Goal: Obtain resource: Obtain resource

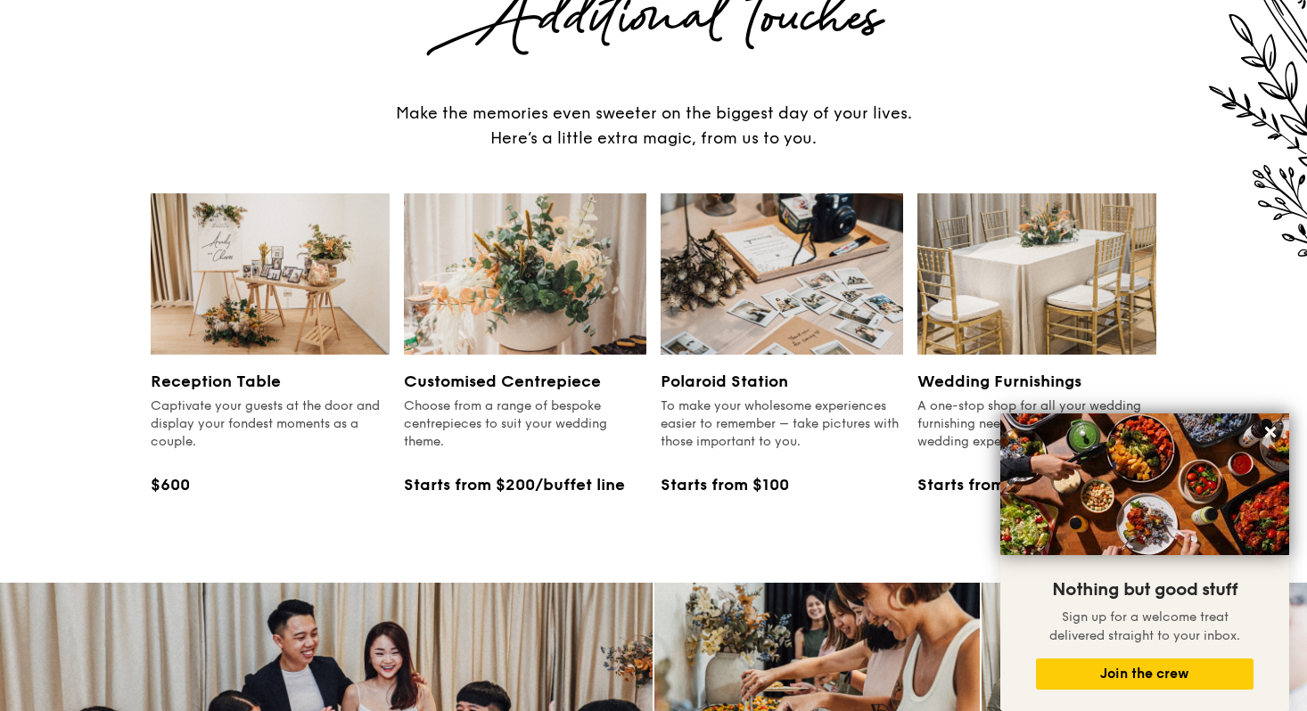
scroll to position [2075, 0]
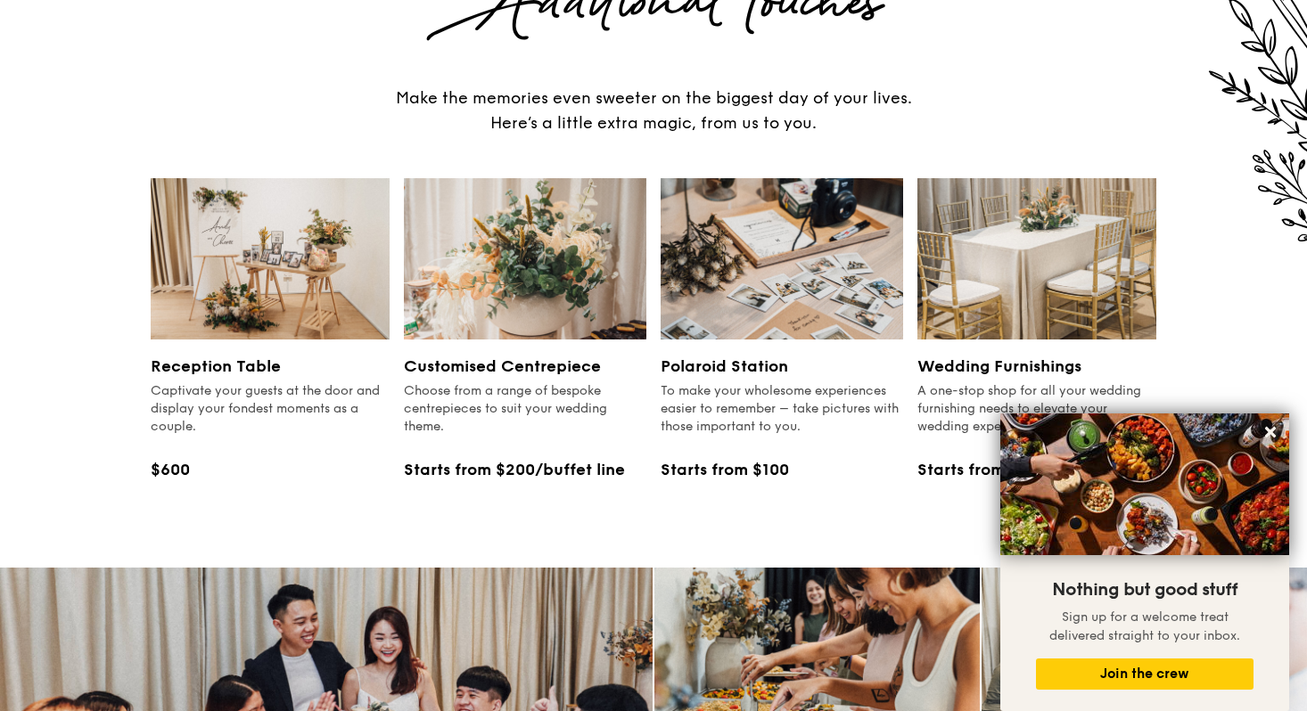
click at [1032, 211] on img at bounding box center [1036, 258] width 239 height 161
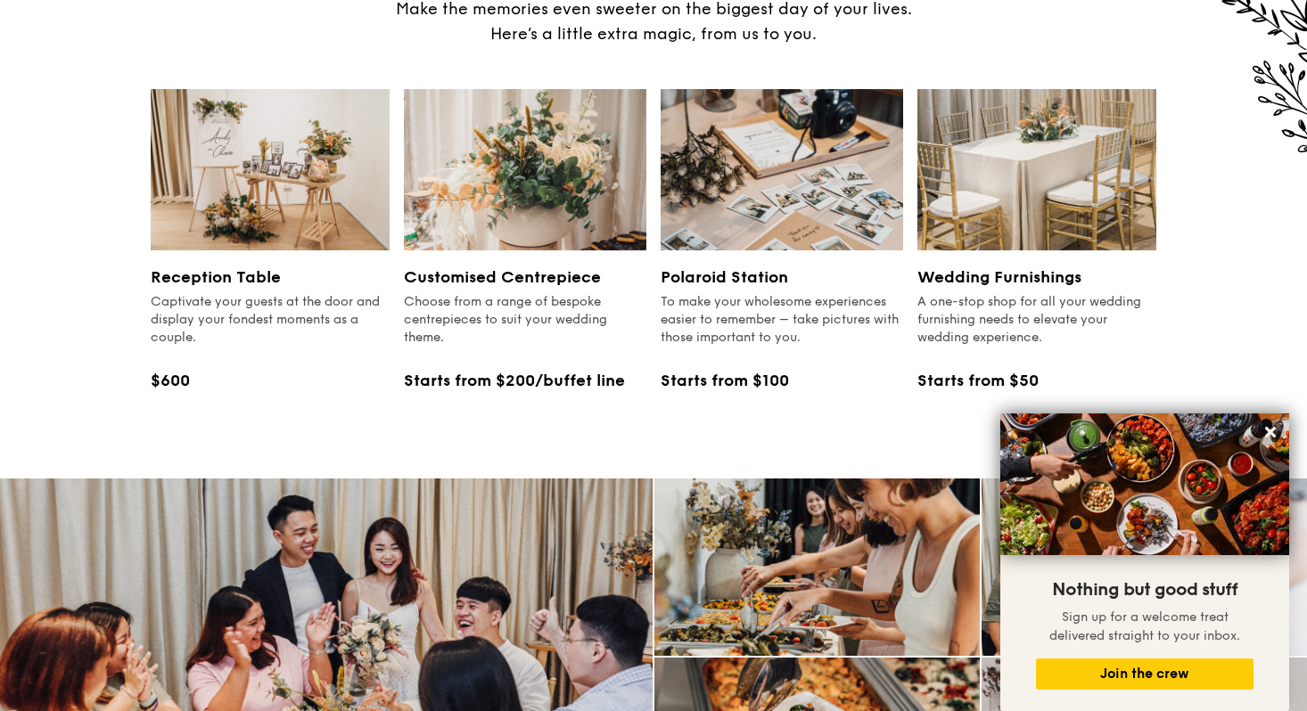
scroll to position [2170, 0]
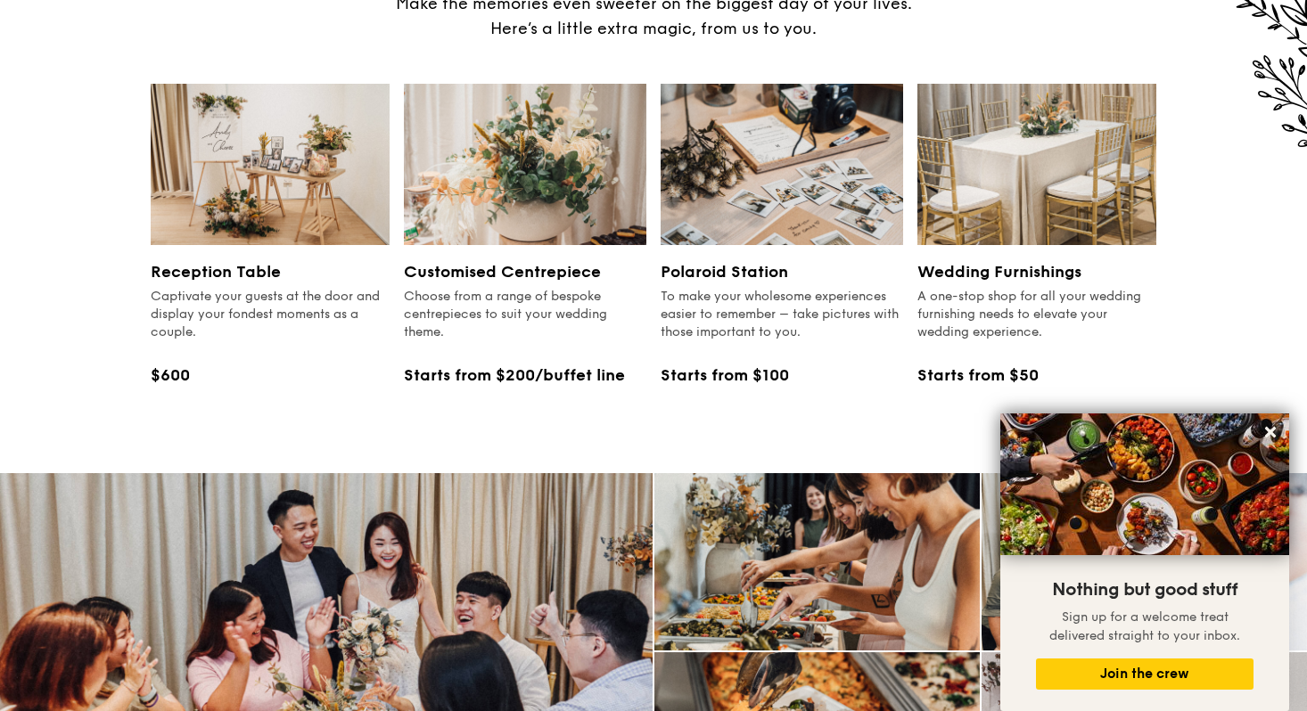
click at [955, 363] on div "Starts from $50" at bounding box center [1036, 375] width 239 height 25
click at [975, 363] on div "Starts from $50" at bounding box center [1036, 375] width 239 height 25
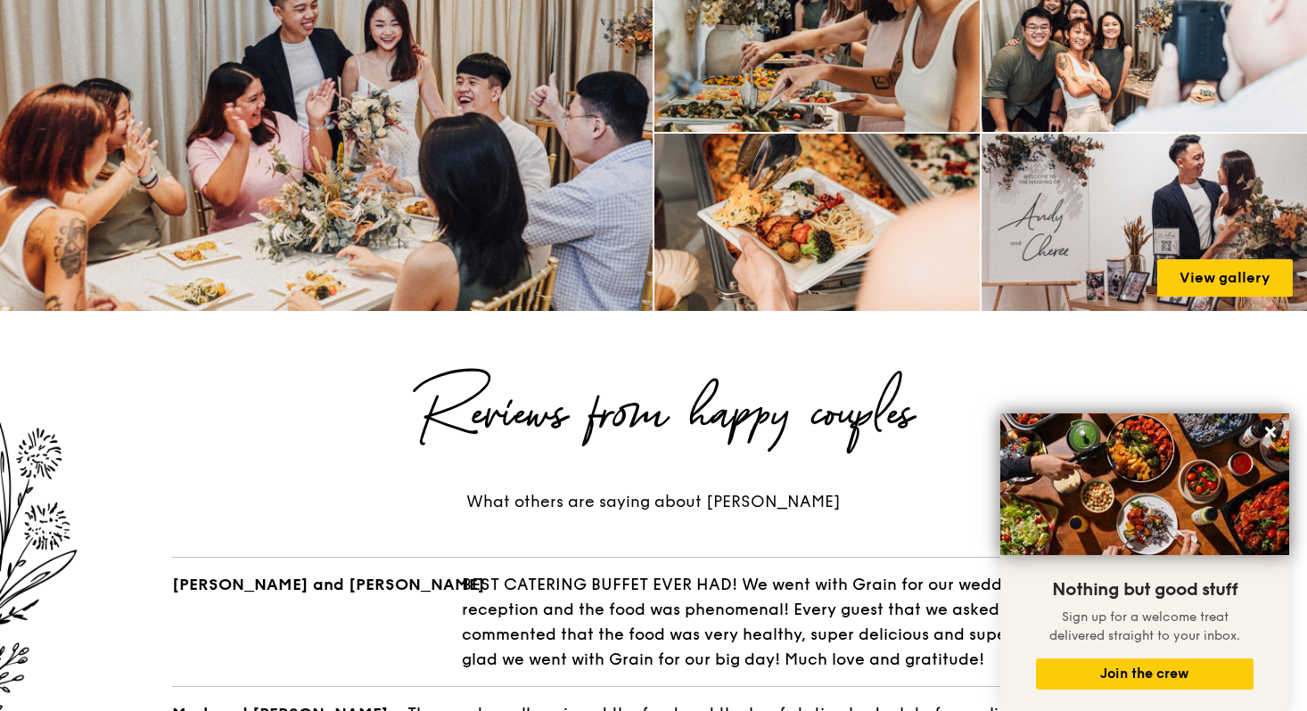
scroll to position [2716, 0]
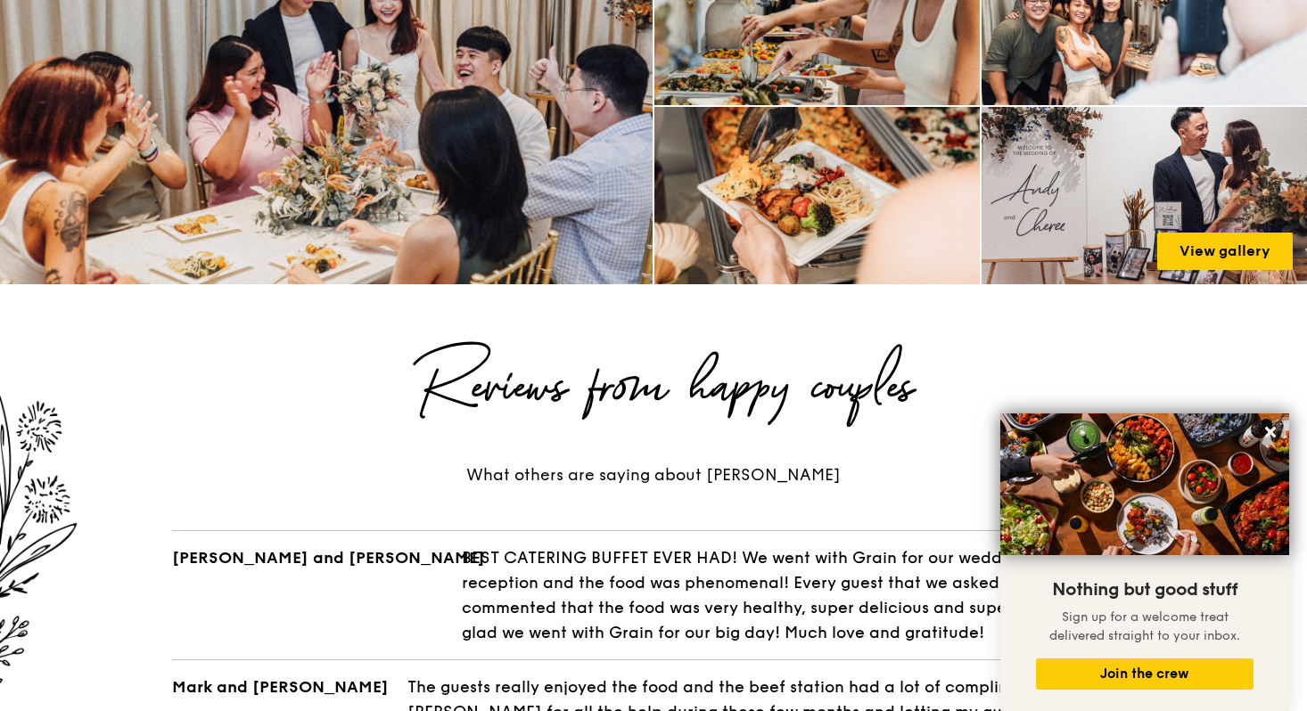
click at [1245, 257] on img at bounding box center [1144, 196] width 342 height 186
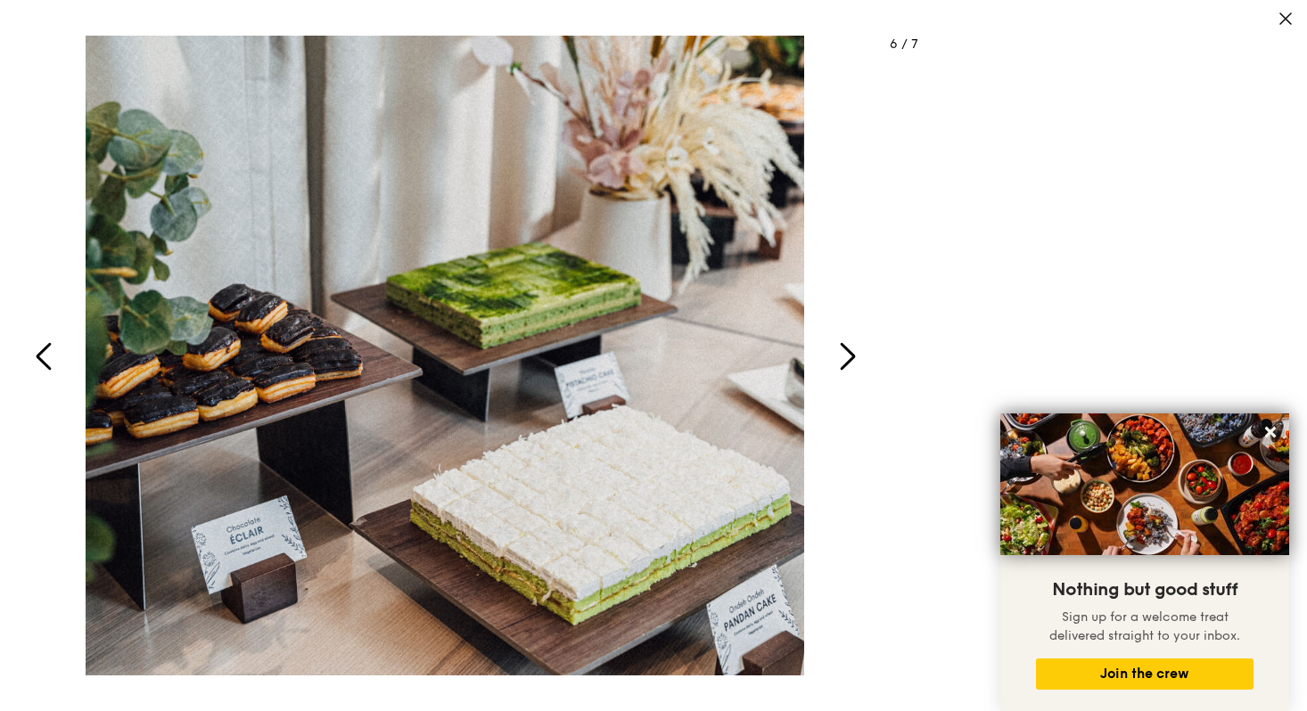
drag, startPoint x: 853, startPoint y: 354, endPoint x: 844, endPoint y: 350, distance: 9.6
click at [854, 354] on icon "button" at bounding box center [848, 356] width 12 height 24
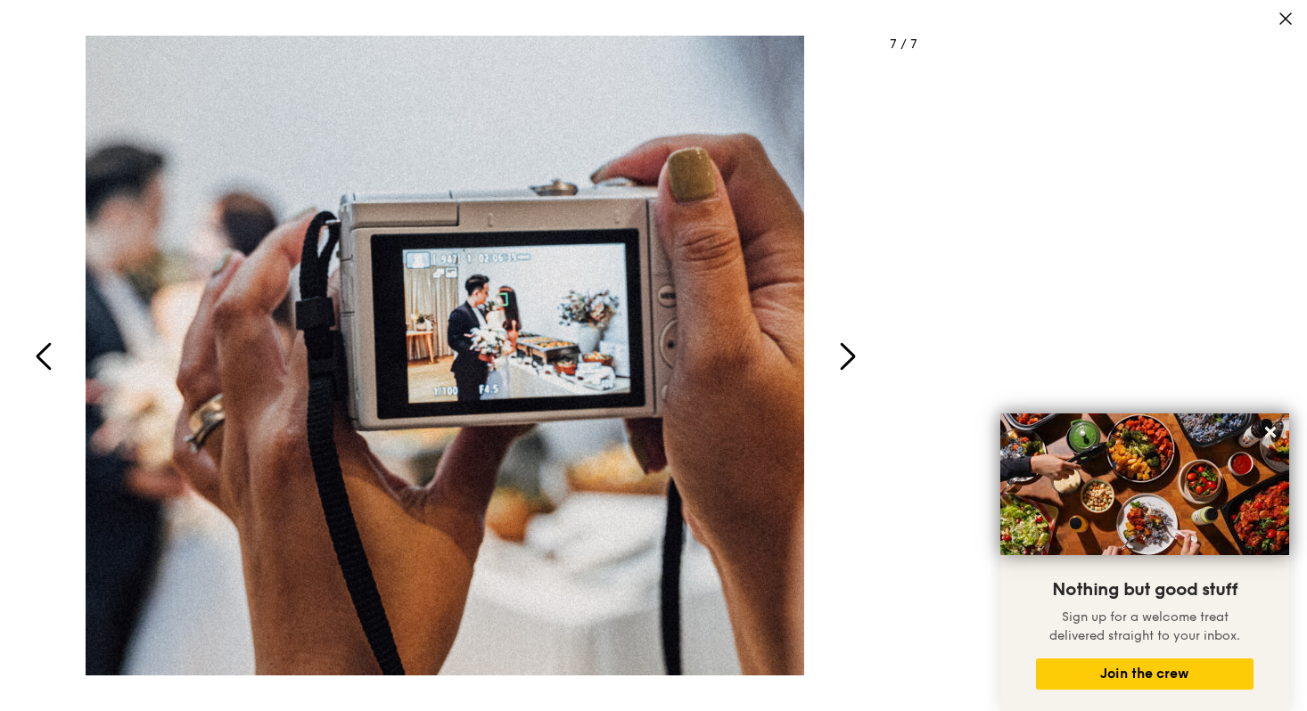
click at [850, 343] on icon "button" at bounding box center [847, 356] width 43 height 43
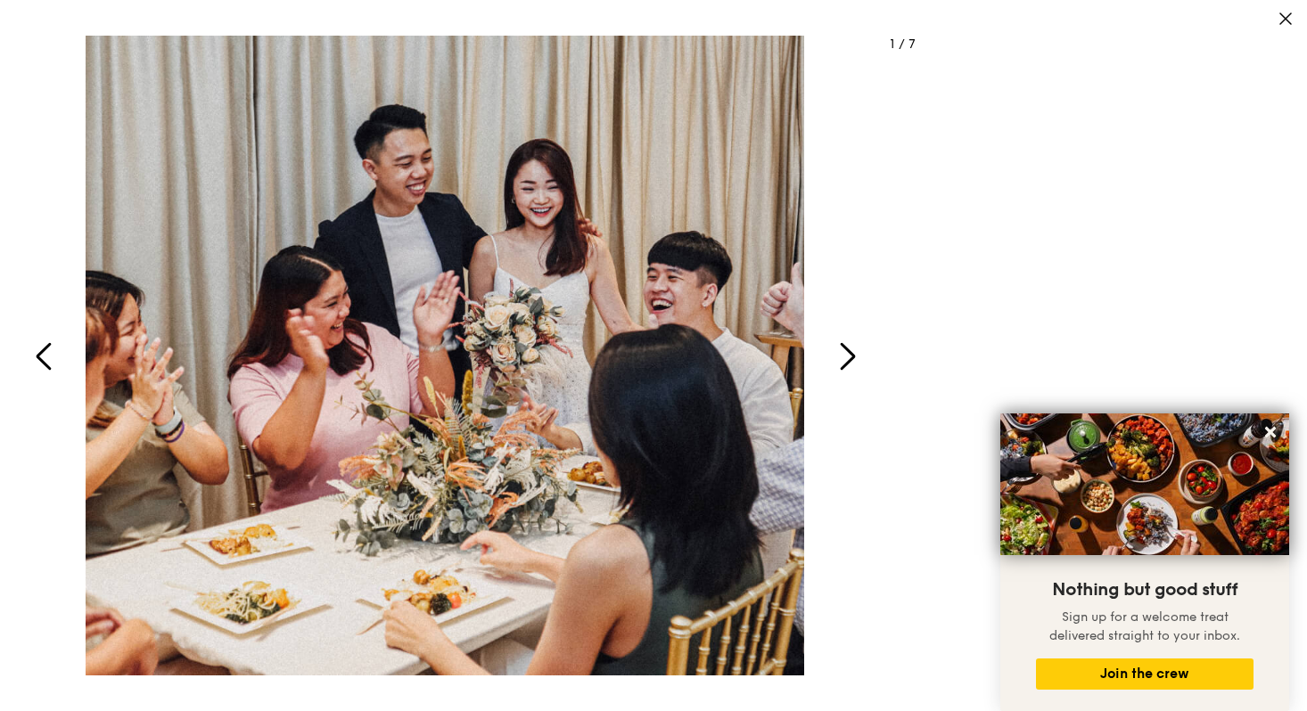
click at [850, 343] on icon "button" at bounding box center [847, 356] width 43 height 43
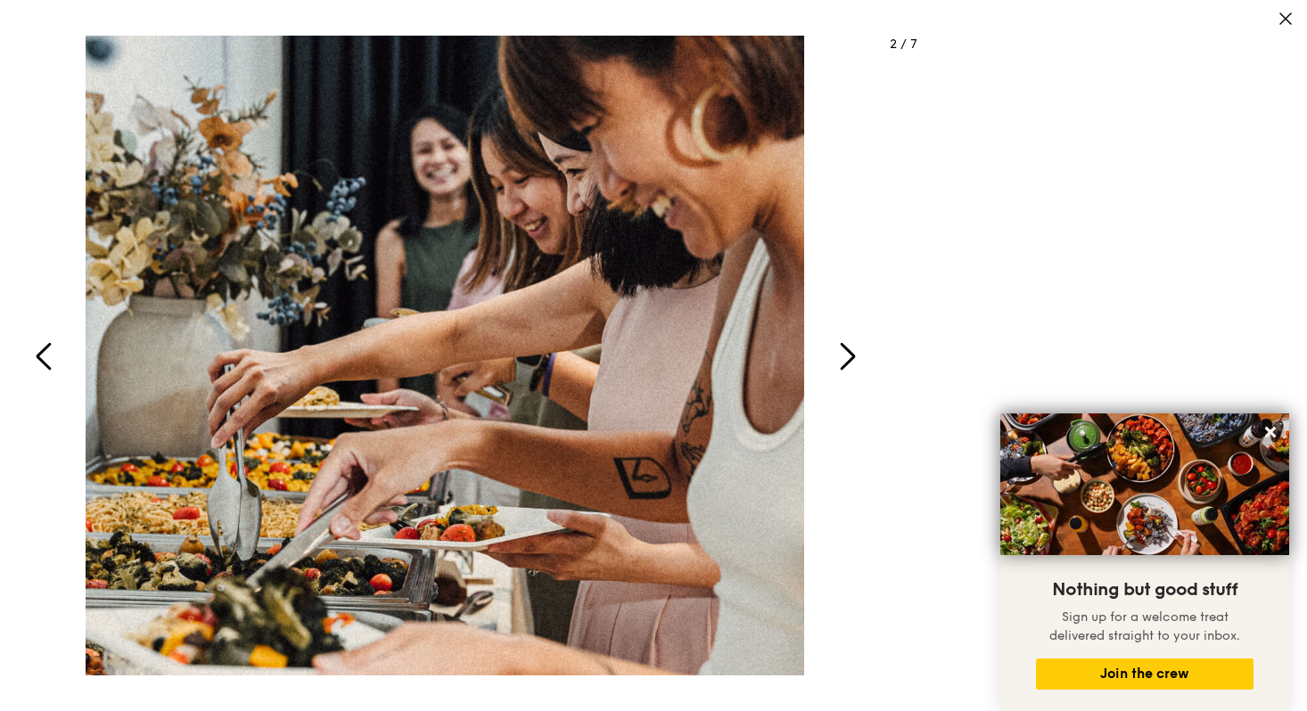
click at [850, 343] on icon "button" at bounding box center [847, 356] width 43 height 43
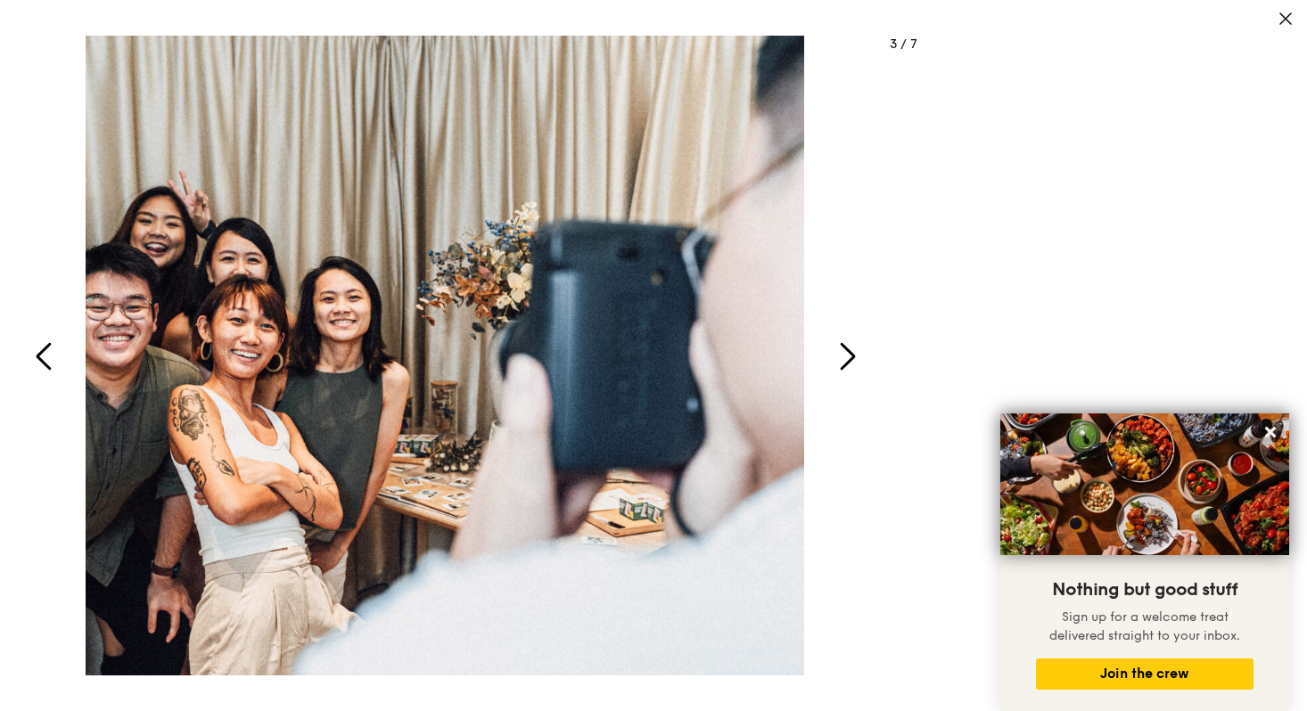
click at [850, 343] on icon "button" at bounding box center [847, 356] width 43 height 43
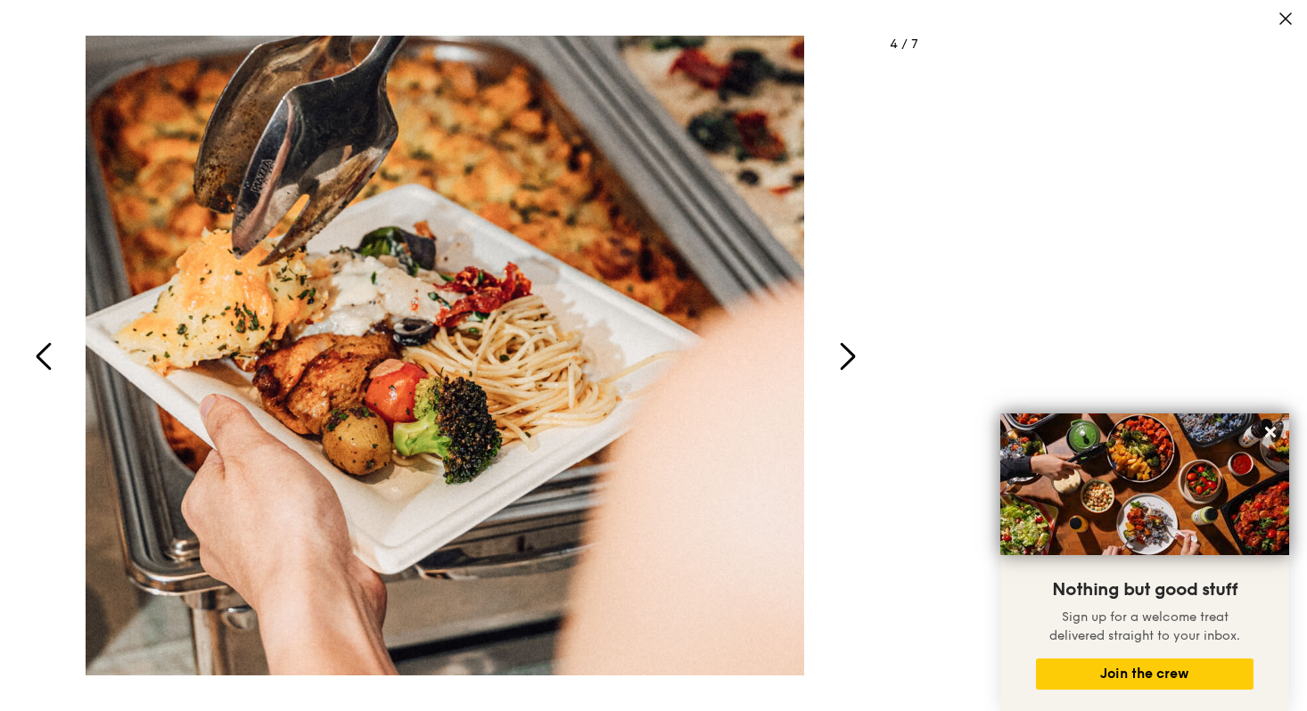
click at [850, 343] on icon "button" at bounding box center [847, 356] width 43 height 43
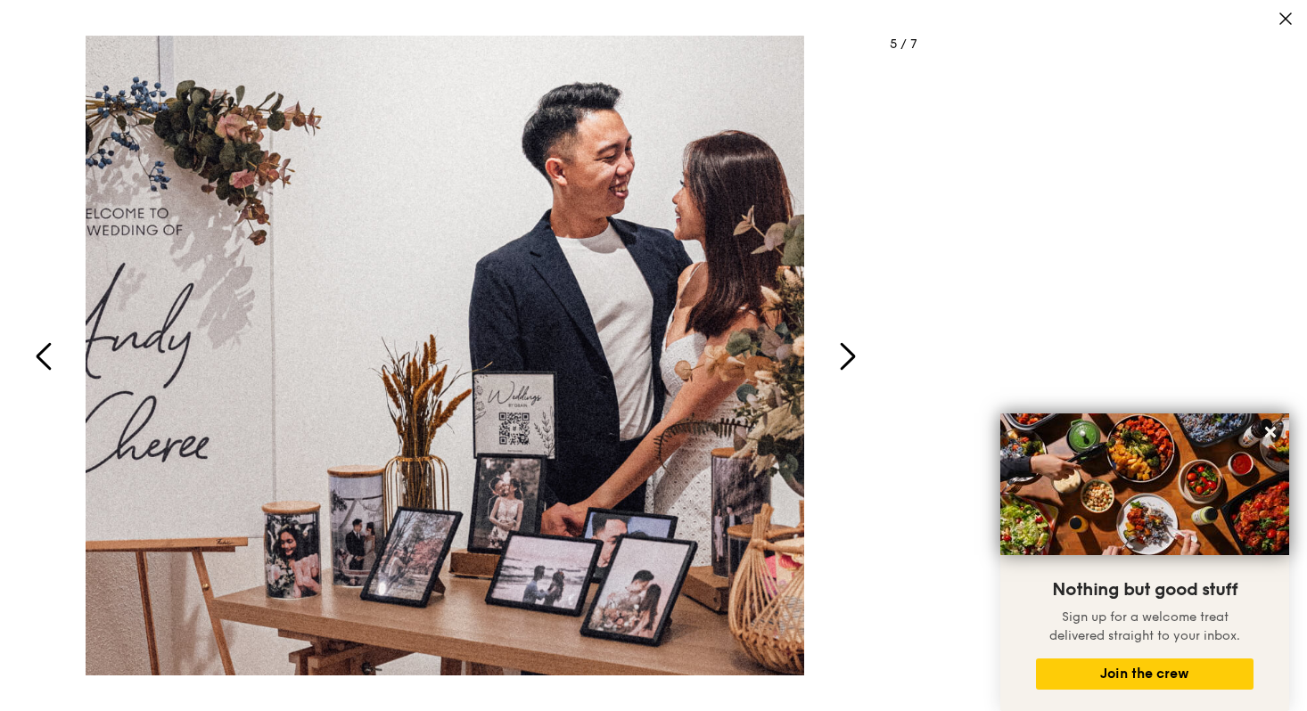
click at [850, 343] on icon "button" at bounding box center [847, 356] width 43 height 43
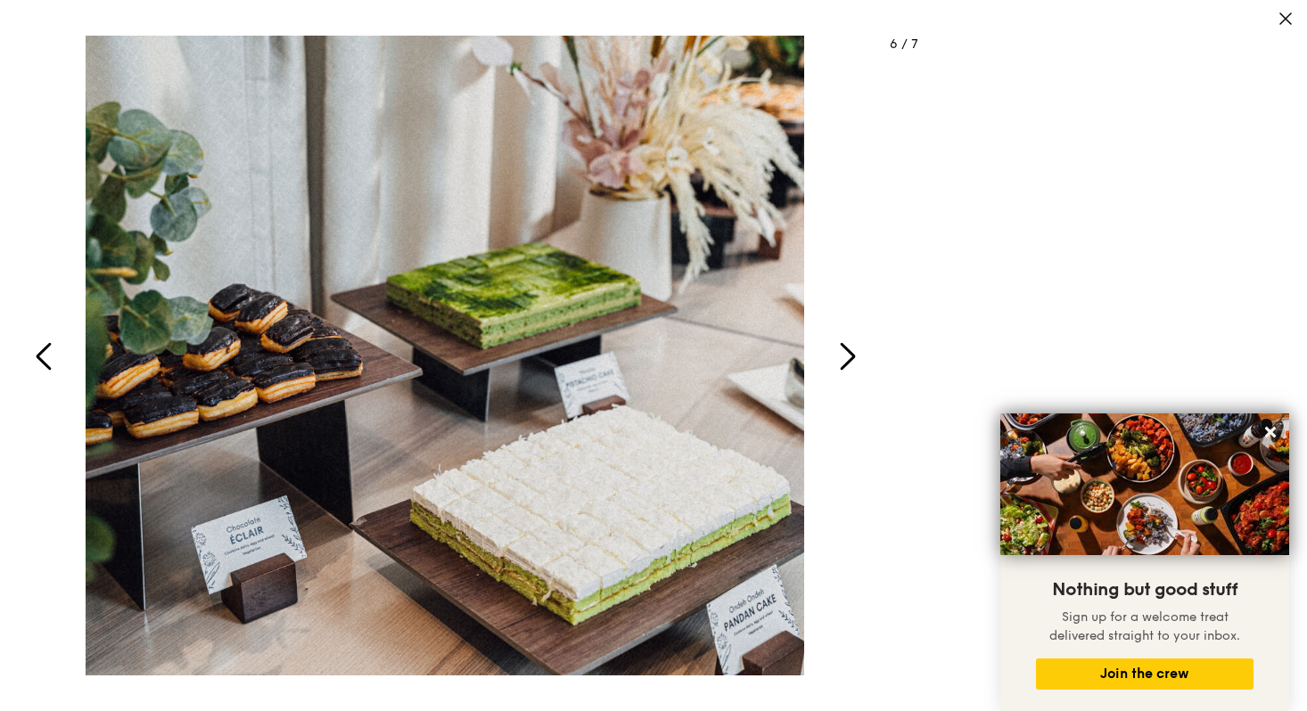
click at [850, 343] on icon "button" at bounding box center [847, 356] width 43 height 43
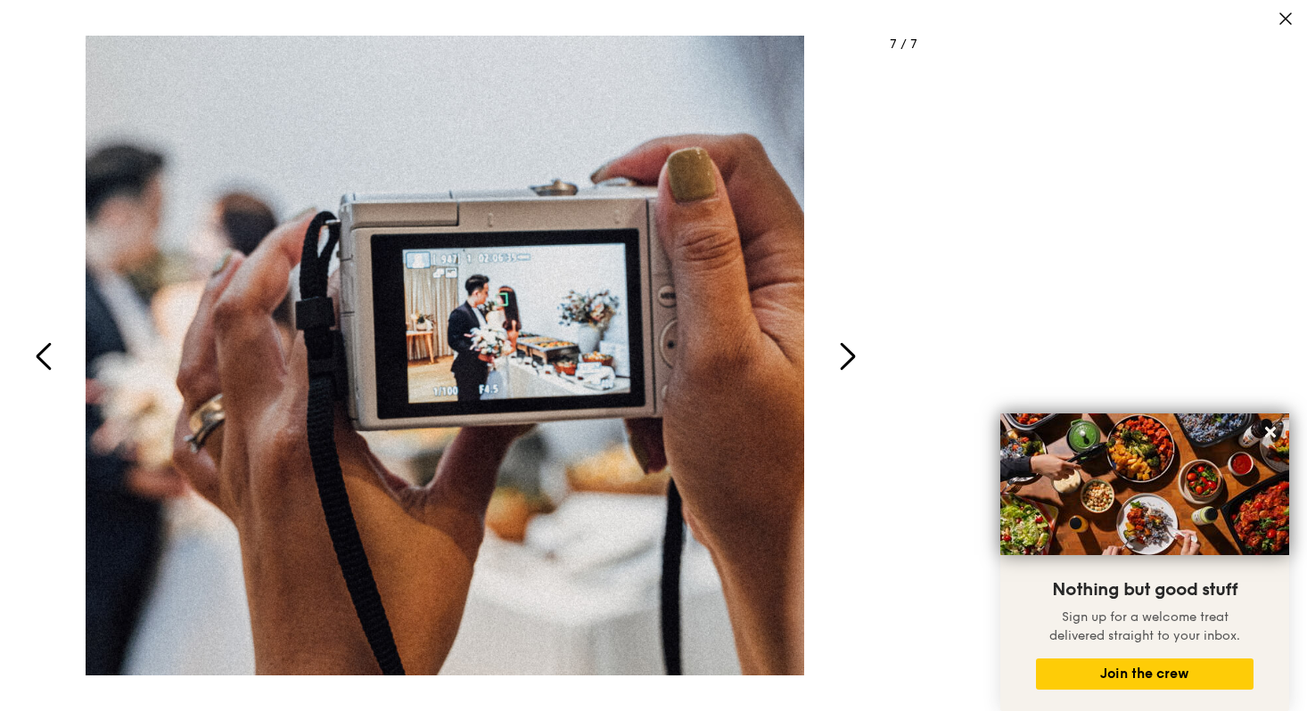
click at [1287, 27] on span "button" at bounding box center [1286, 21] width 16 height 17
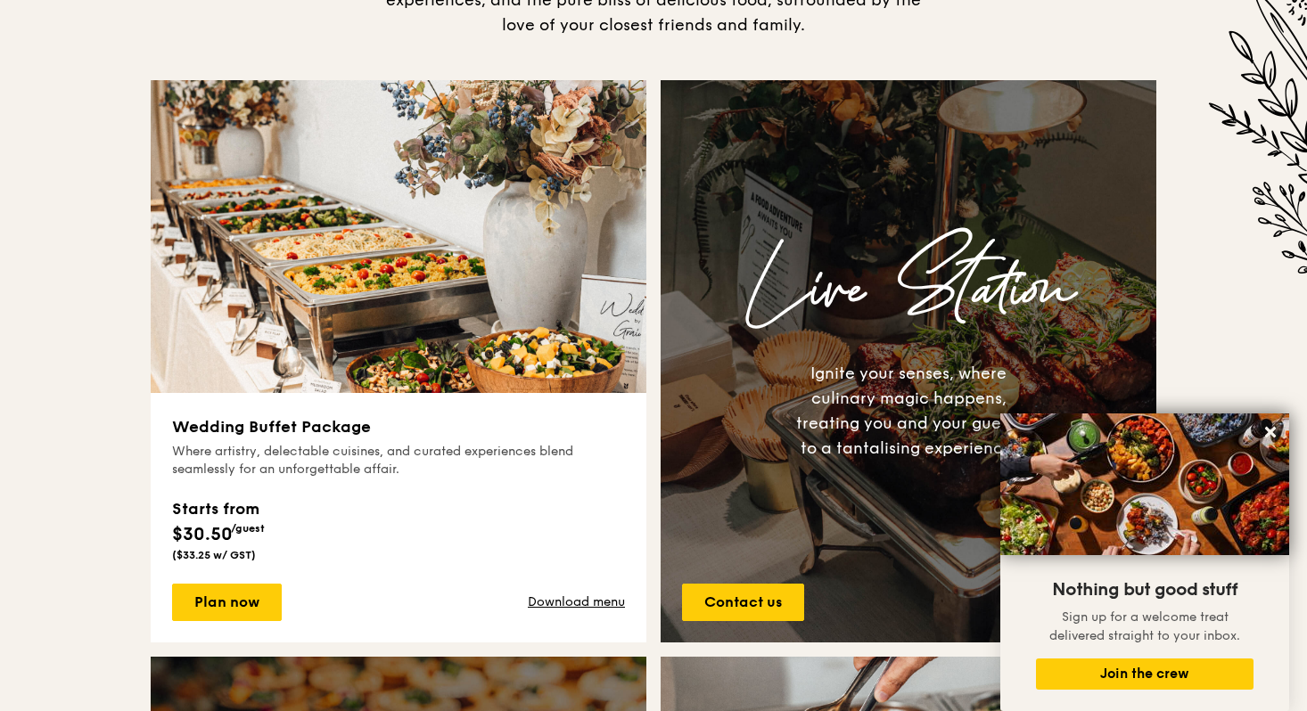
scroll to position [601, 0]
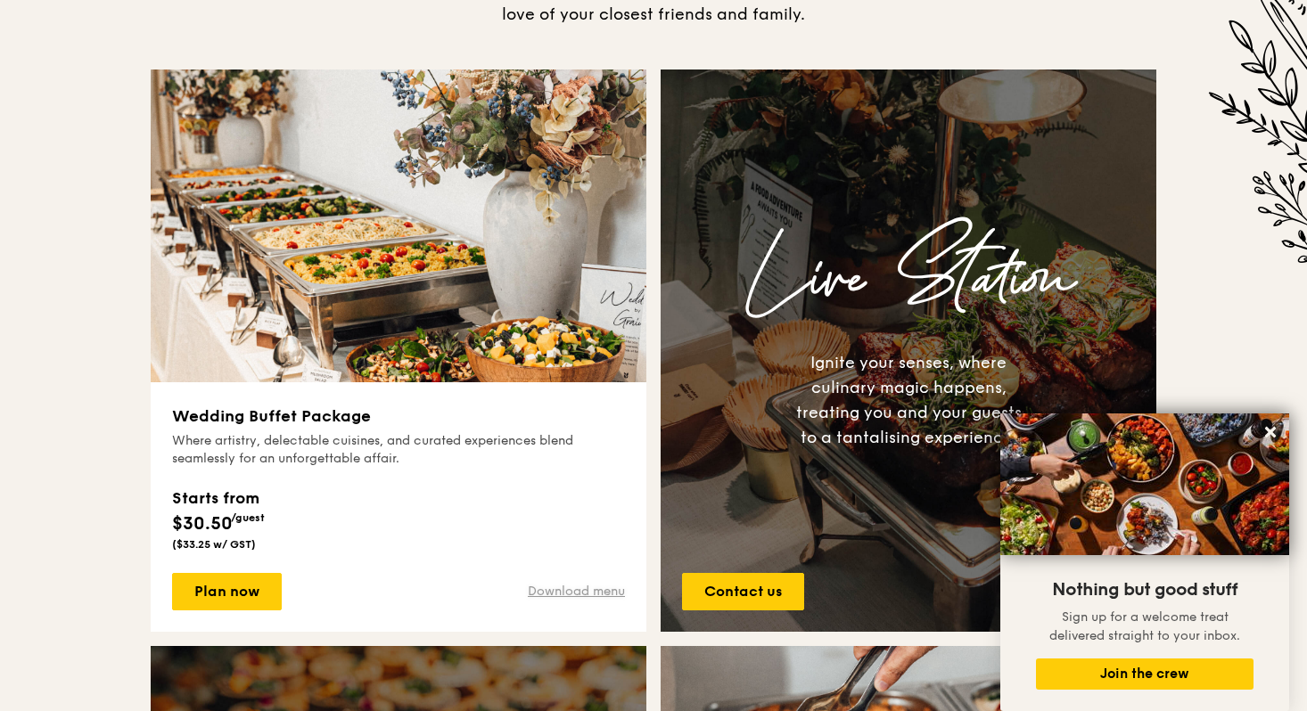
click at [577, 596] on link "Download menu" at bounding box center [576, 592] width 97 height 18
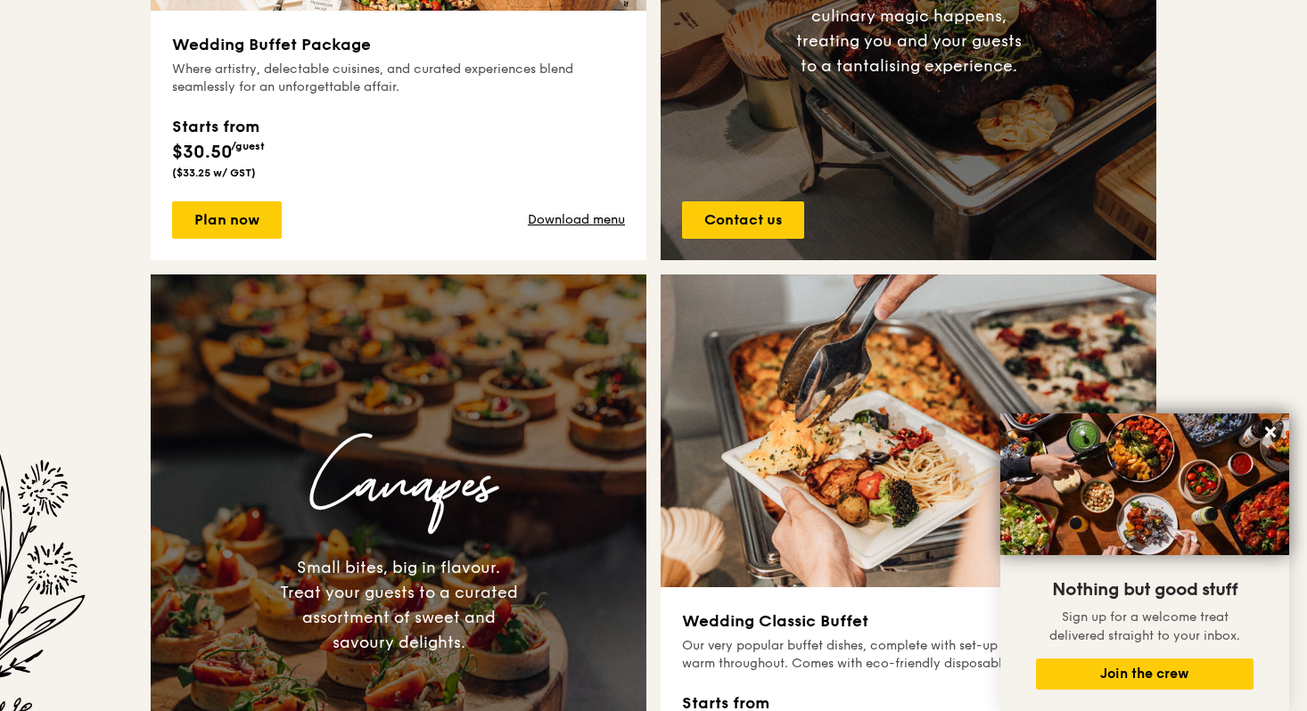
scroll to position [974, 0]
